Goal: Task Accomplishment & Management: Complete application form

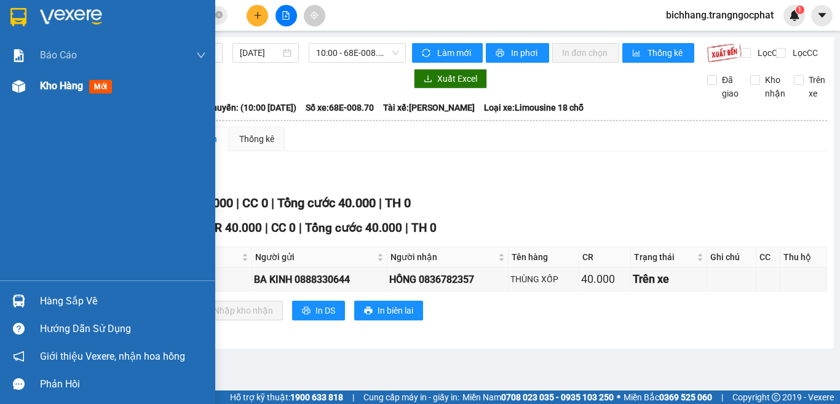
click at [50, 89] on span "Kho hàng" at bounding box center [61, 86] width 43 height 12
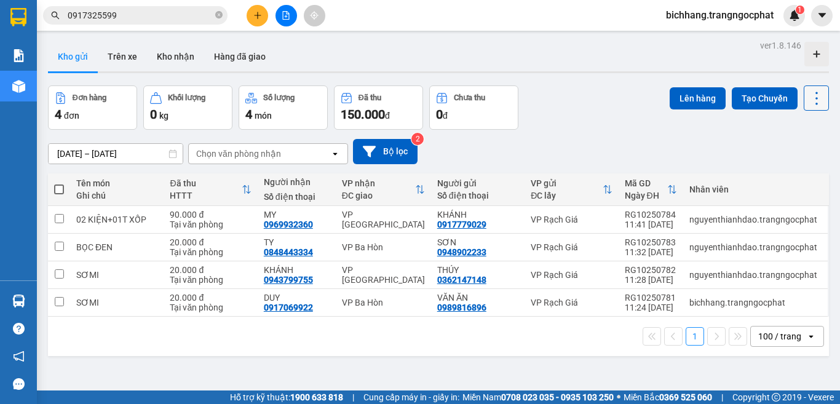
click at [808, 102] on icon at bounding box center [816, 98] width 17 height 17
click at [782, 172] on span "Làm mới" at bounding box center [789, 176] width 34 height 12
click at [252, 15] on button at bounding box center [258, 16] width 22 height 22
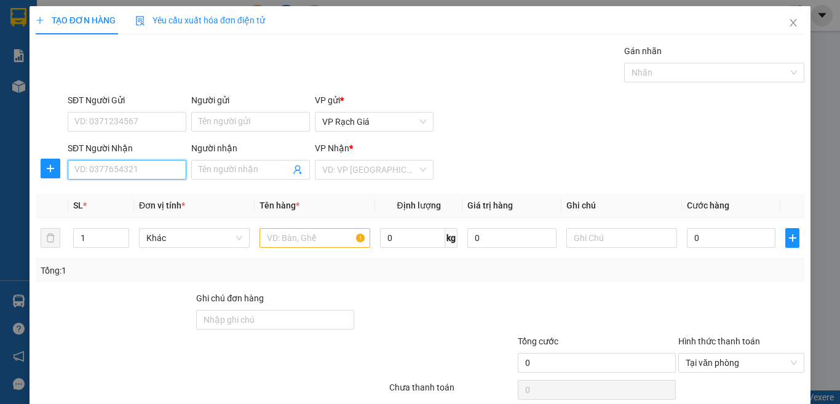
click at [146, 177] on input "SĐT Người Nhận" at bounding box center [127, 170] width 119 height 20
type input "0919999724"
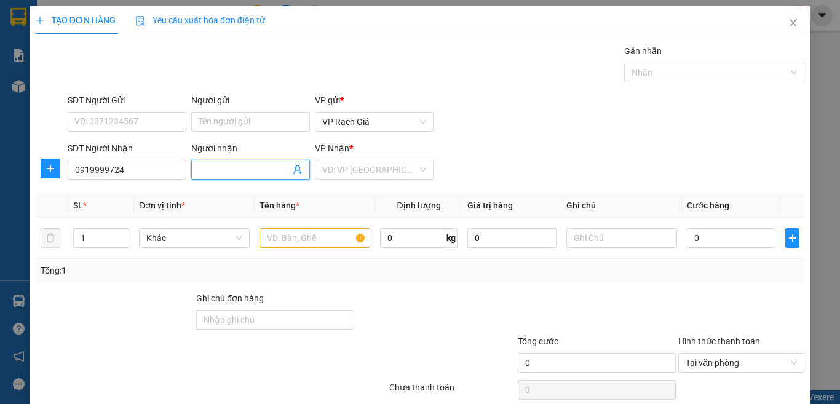
click at [229, 172] on input "Người nhận" at bounding box center [245, 170] width 92 height 14
type input "[PERSON_NAME]"
click at [147, 128] on input "SĐT Người Gửi" at bounding box center [127, 122] width 119 height 20
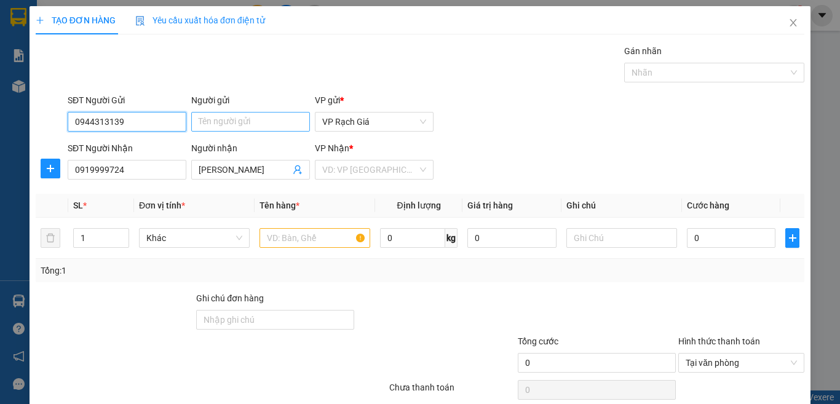
type input "0944313139"
click at [207, 125] on input "Người gửi" at bounding box center [250, 122] width 119 height 20
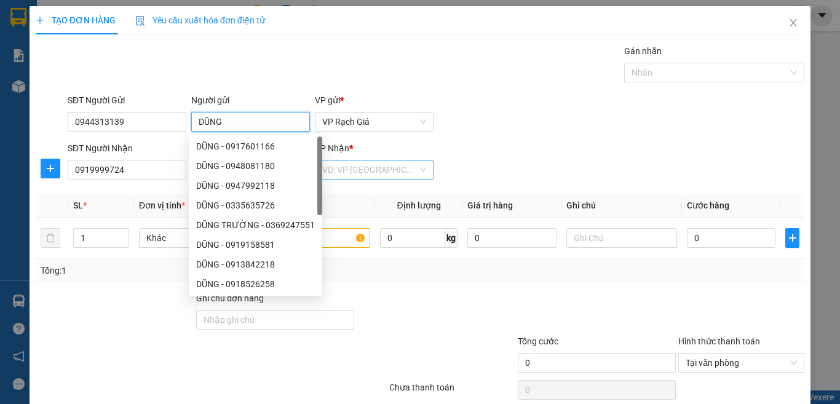
type input "DŨNG"
click at [384, 170] on input "search" at bounding box center [369, 170] width 95 height 18
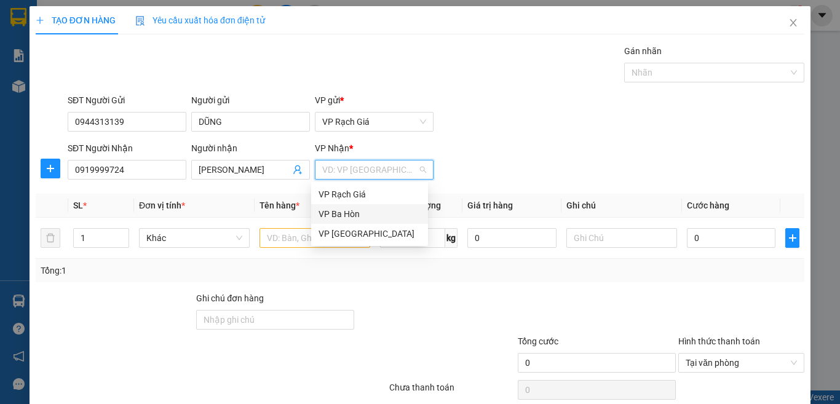
click at [344, 215] on div "VP Ba Hòn" at bounding box center [370, 214] width 102 height 14
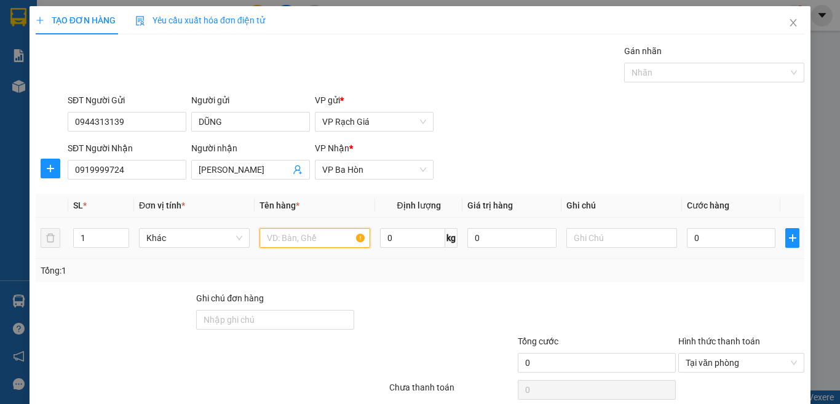
click at [325, 239] on input "text" at bounding box center [315, 238] width 111 height 20
type input "HỘP"
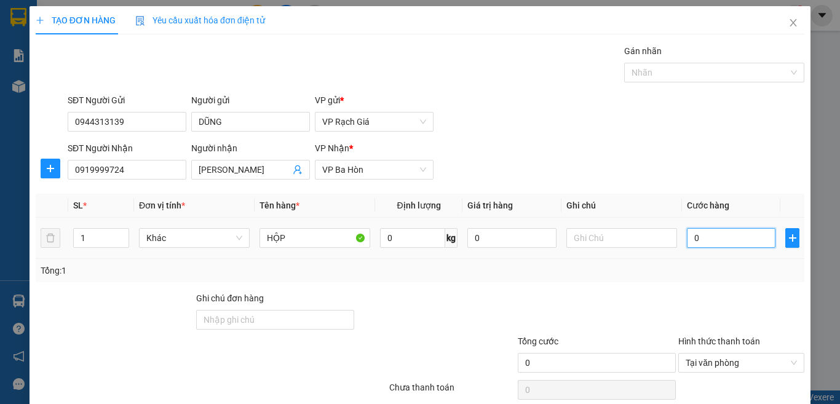
click at [704, 241] on input "0" at bounding box center [731, 238] width 89 height 20
type input "2"
type input "20"
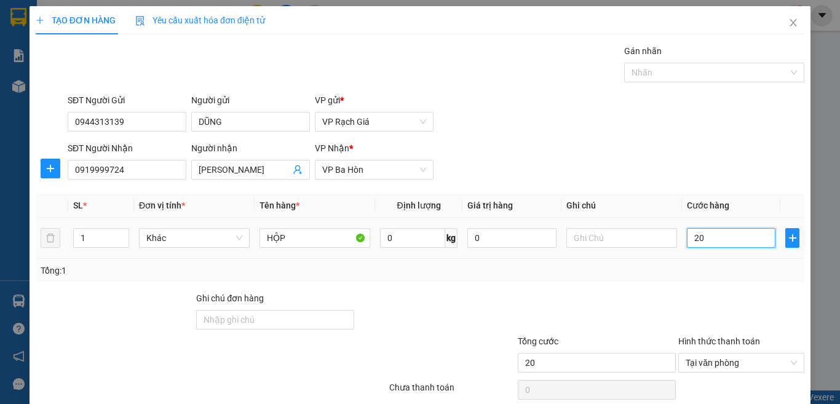
type input "200"
type input "2.000"
type input "20.000"
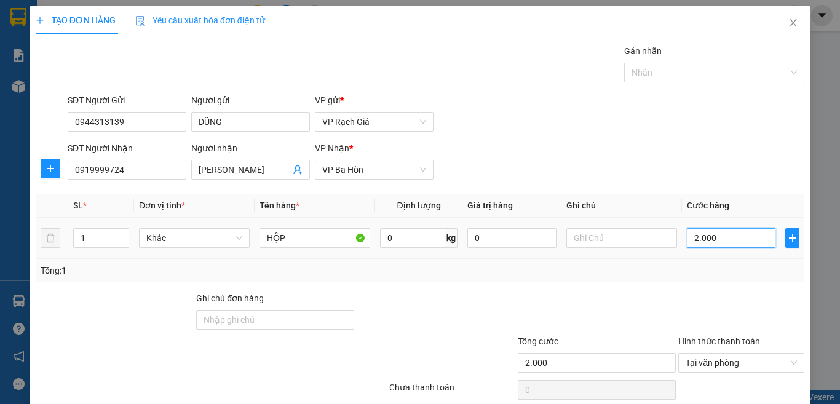
type input "20.000"
type input "200.000"
type input "20.000"
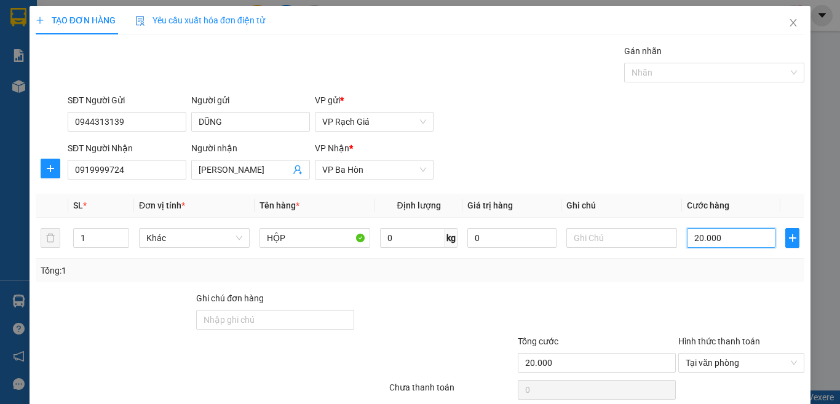
scroll to position [89, 0]
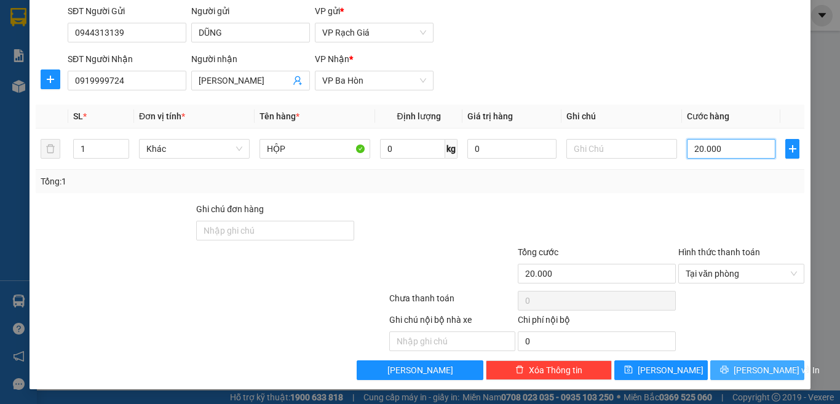
type input "20.000"
click at [739, 367] on span "[PERSON_NAME] và In" at bounding box center [777, 371] width 86 height 14
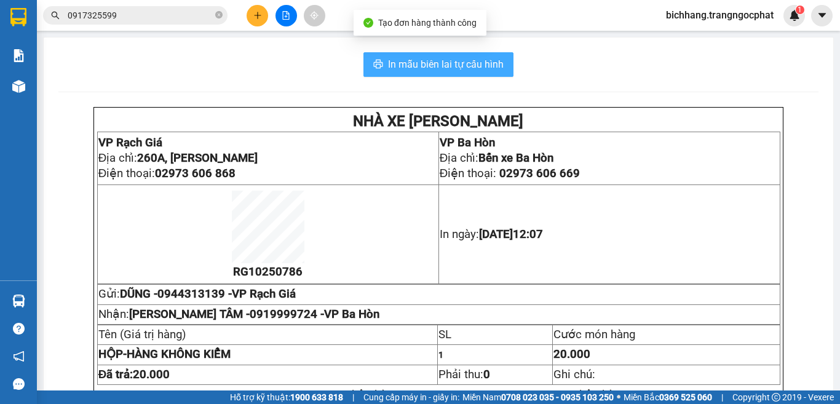
click at [445, 62] on span "In mẫu biên lai tự cấu hình" at bounding box center [446, 64] width 116 height 15
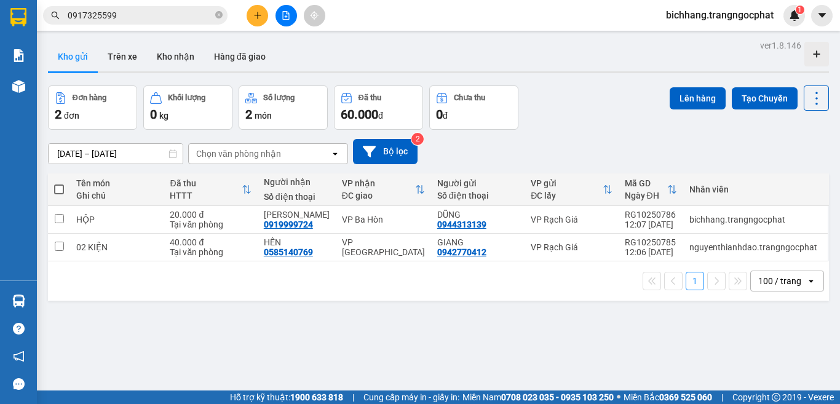
click at [257, 20] on button at bounding box center [258, 16] width 22 height 22
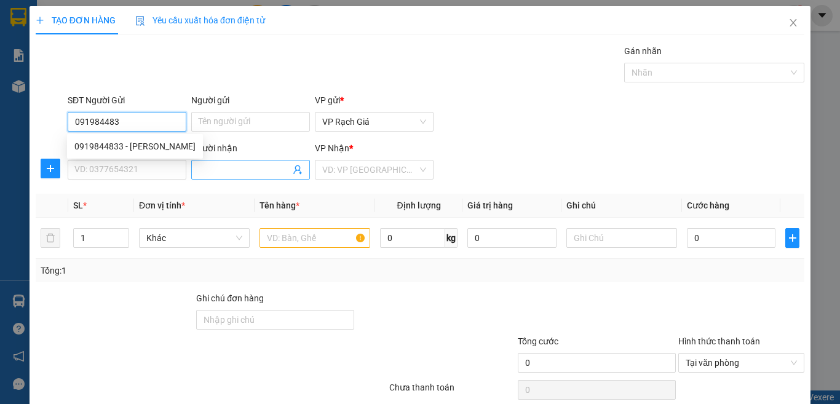
type input "0919844833"
click at [161, 141] on div "0919844833 - [PERSON_NAME]" at bounding box center [134, 147] width 121 height 14
type input "[PERSON_NAME]"
type input "0907535577"
type input "ANH VY"
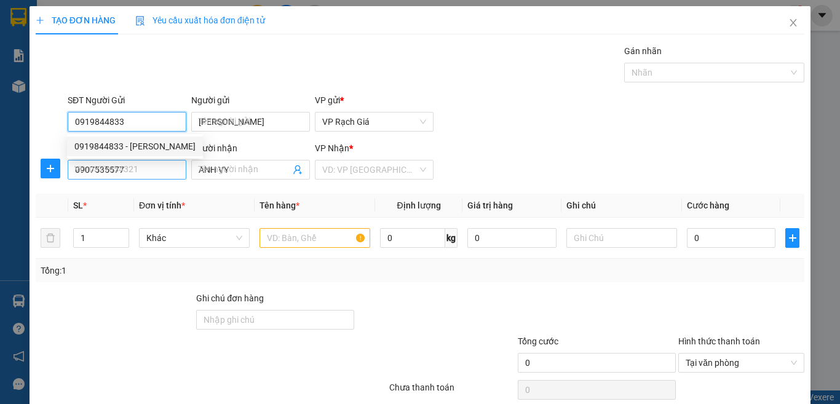
type input "20.000"
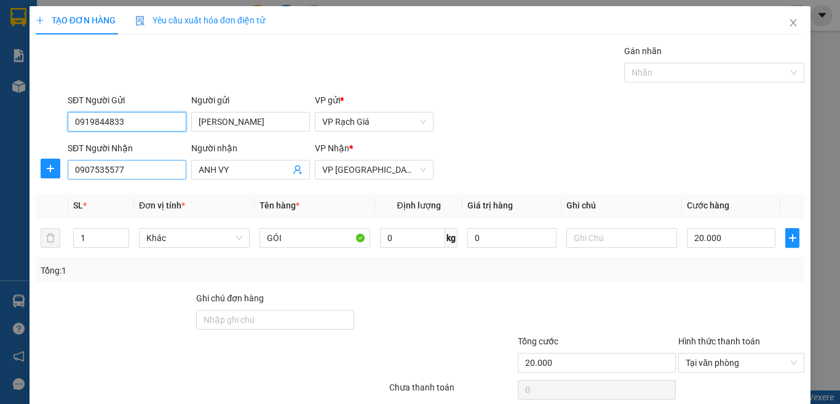
type input "0919844833"
click at [151, 178] on input "0907535577" at bounding box center [127, 170] width 119 height 20
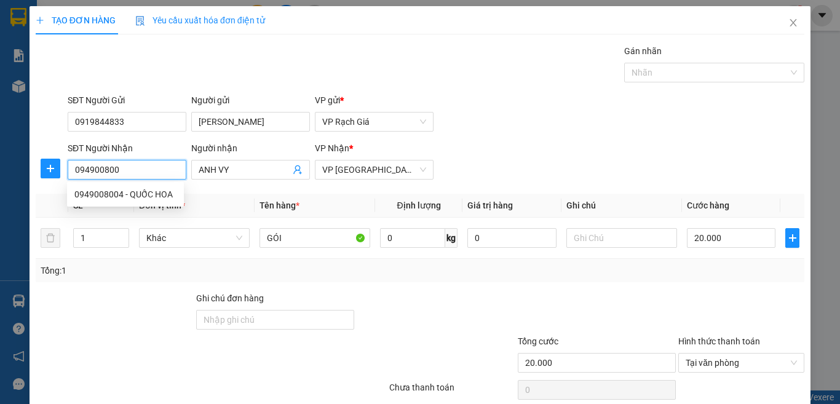
type input "0949008004"
click at [130, 201] on div "0949008004 - QUỐC HOA" at bounding box center [125, 195] width 102 height 14
type input "QUỐC HOA"
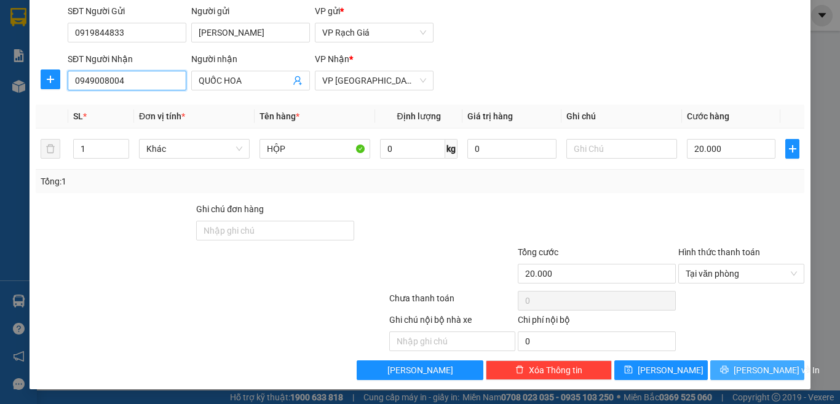
type input "0949008004"
click at [746, 368] on span "[PERSON_NAME] và In" at bounding box center [777, 371] width 86 height 14
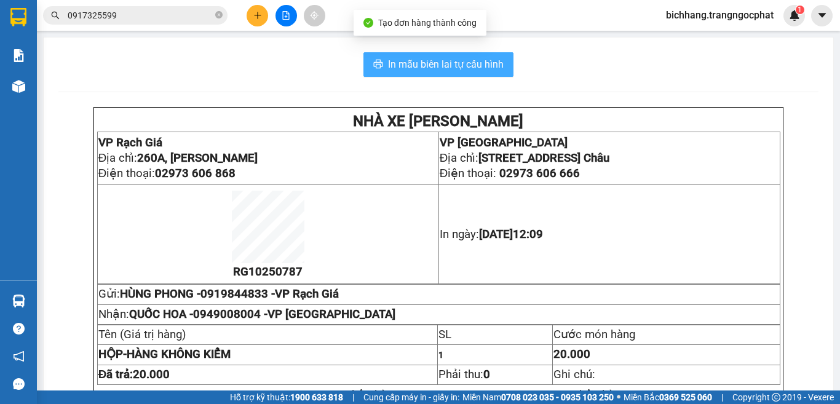
click at [473, 69] on span "In mẫu biên lai tự cấu hình" at bounding box center [446, 64] width 116 height 15
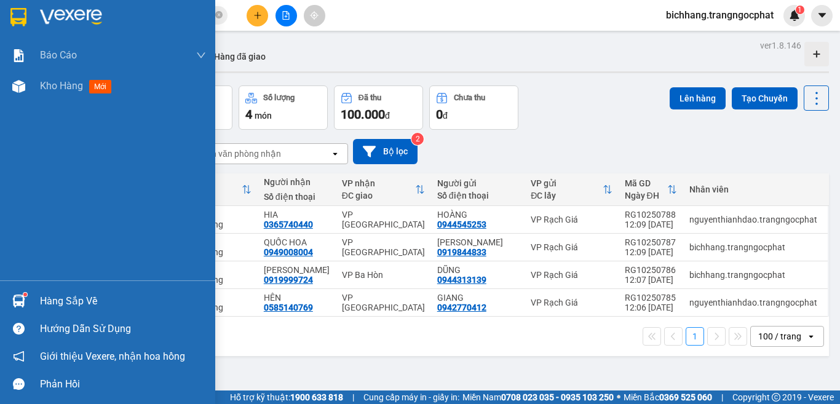
click at [45, 303] on div "Hàng sắp về" at bounding box center [123, 301] width 166 height 18
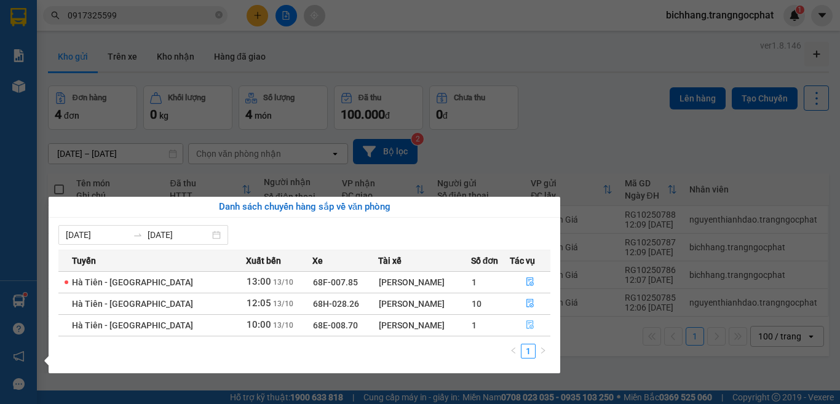
click at [528, 326] on icon "file-done" at bounding box center [530, 325] width 7 height 9
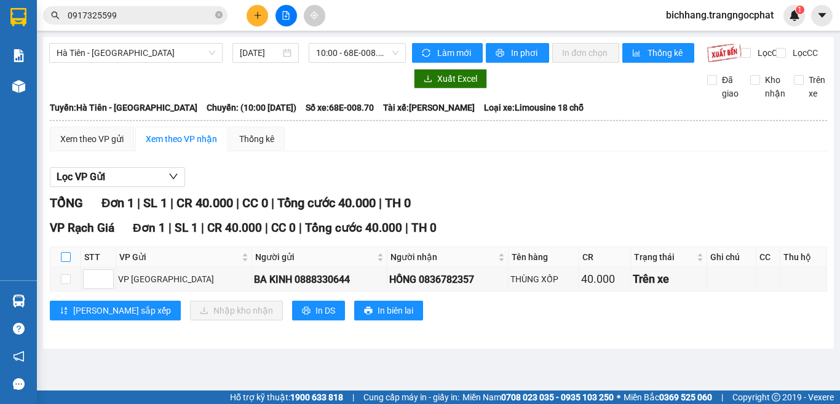
click at [65, 262] on input "checkbox" at bounding box center [66, 257] width 10 height 10
checkbox input "true"
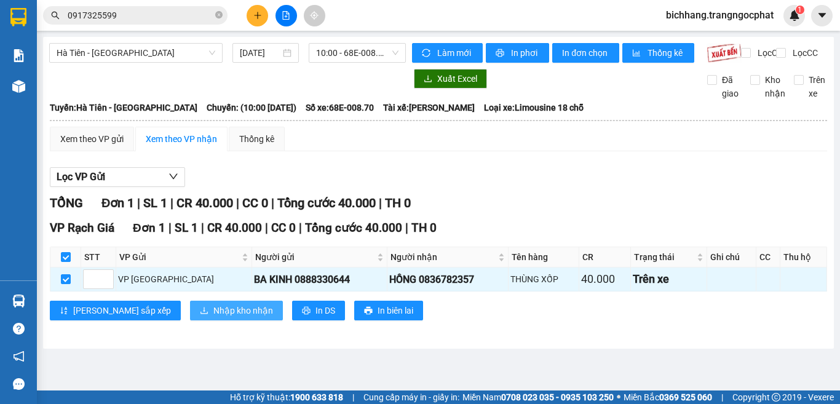
click at [213, 317] on span "Nhập kho nhận" at bounding box center [243, 311] width 60 height 14
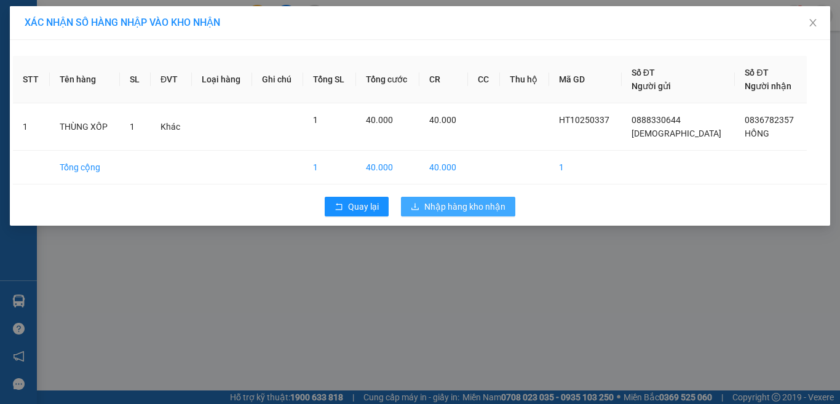
click at [447, 210] on span "Nhập hàng kho nhận" at bounding box center [464, 207] width 81 height 14
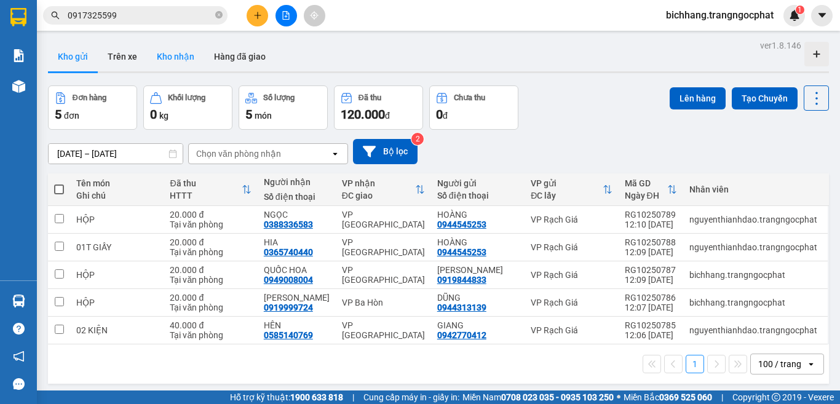
click at [189, 60] on button "Kho nhận" at bounding box center [175, 57] width 57 height 30
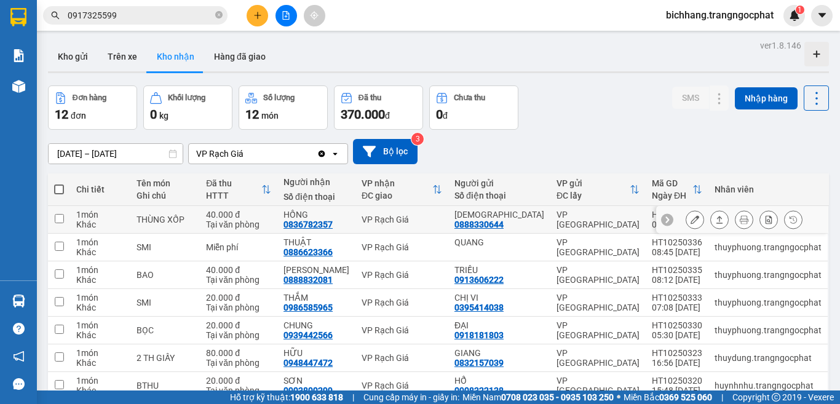
click at [57, 220] on input "checkbox" at bounding box center [59, 218] width 9 height 9
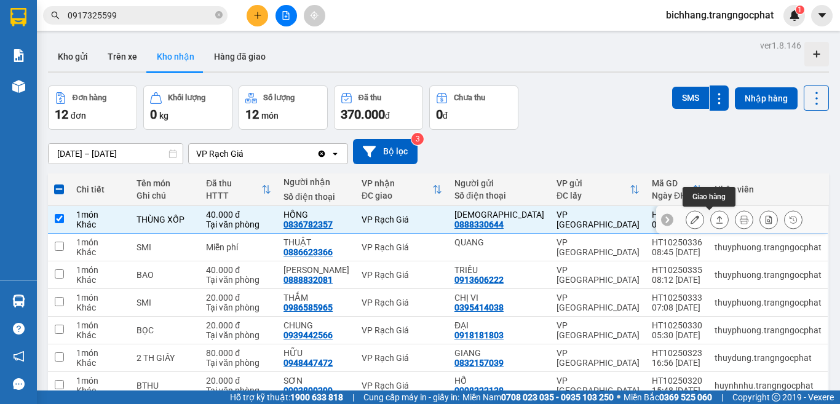
click at [715, 220] on icon at bounding box center [719, 219] width 9 height 9
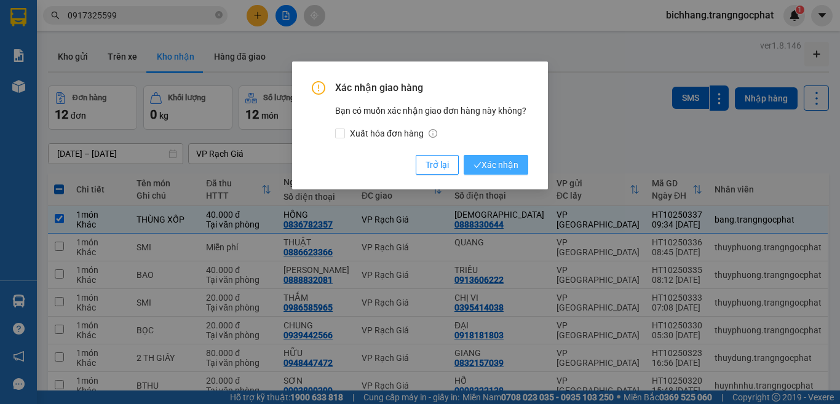
click at [497, 164] on span "Xác nhận" at bounding box center [496, 165] width 45 height 14
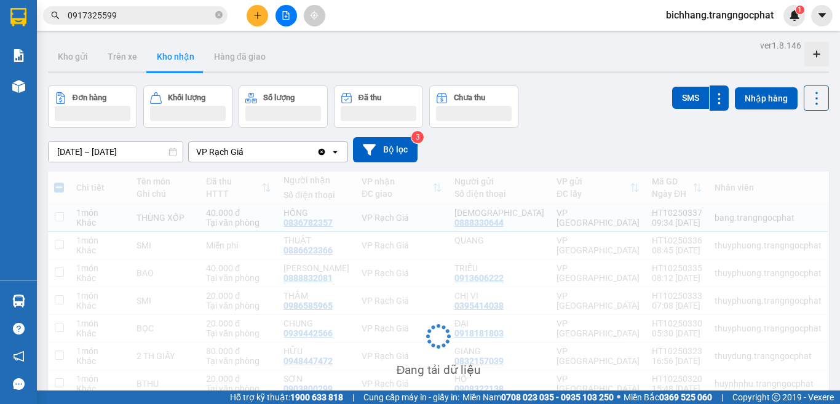
checkbox input "false"
